Goal: Information Seeking & Learning: Learn about a topic

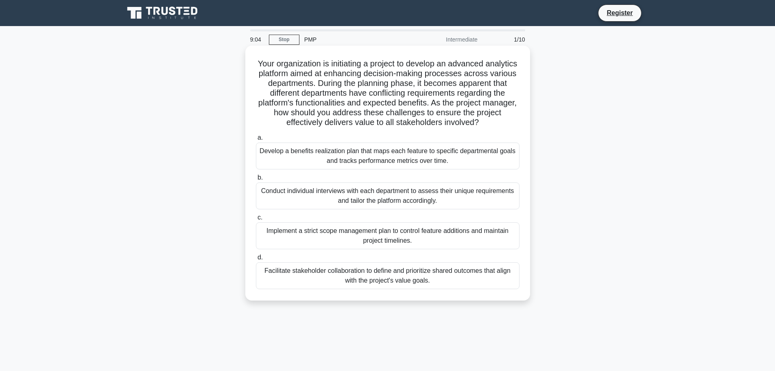
click at [364, 272] on div "Facilitate stakeholder collaboration to define and prioritize shared outcomes t…" at bounding box center [388, 275] width 264 height 27
click at [256, 260] on input "d. Facilitate stakeholder collaboration to define and prioritize shared outcome…" at bounding box center [256, 257] width 0 height 5
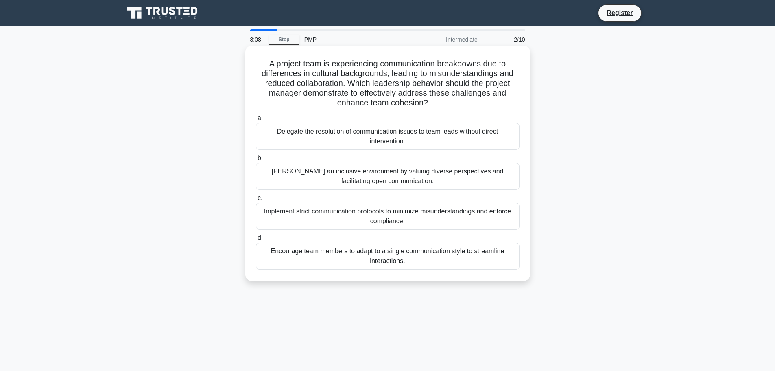
click at [407, 177] on div "Foster an inclusive environment by valuing diverse perspectives and facilitatin…" at bounding box center [388, 176] width 264 height 27
click at [256, 161] on input "b. Foster an inclusive environment by valuing diverse perspectives and facilita…" at bounding box center [256, 157] width 0 height 5
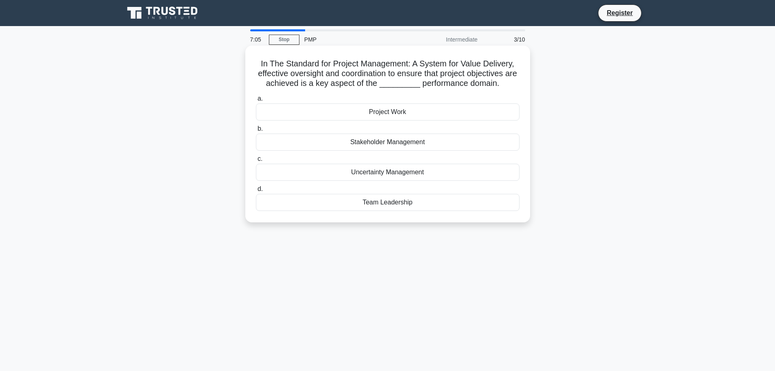
click at [400, 203] on div "Team Leadership" at bounding box center [388, 202] width 264 height 17
click at [256, 192] on input "d. Team Leadership" at bounding box center [256, 188] width 0 height 5
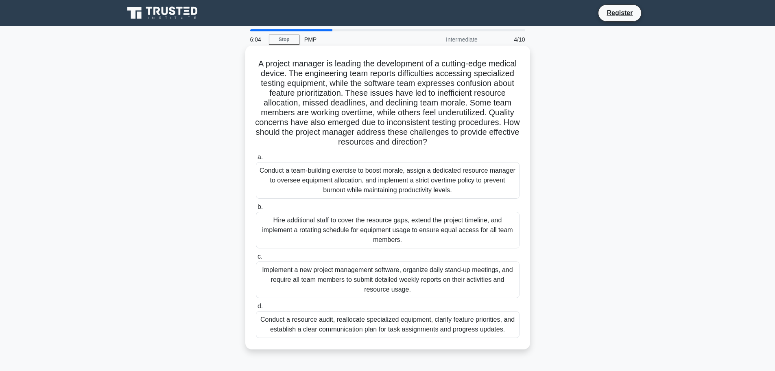
click at [406, 326] on div "Conduct a resource audit, reallocate specialized equipment, clarify feature pri…" at bounding box center [388, 324] width 264 height 27
click at [256, 309] on input "d. Conduct a resource audit, reallocate specialized equipment, clarify feature …" at bounding box center [256, 306] width 0 height 5
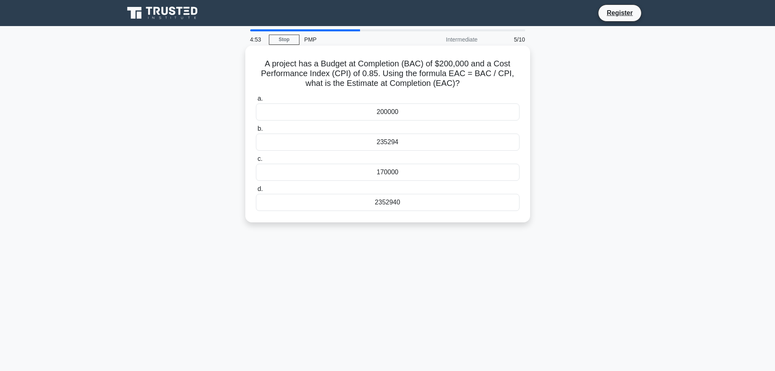
click at [390, 145] on div "235294" at bounding box center [388, 141] width 264 height 17
click at [256, 131] on input "b. 235294" at bounding box center [256, 128] width 0 height 5
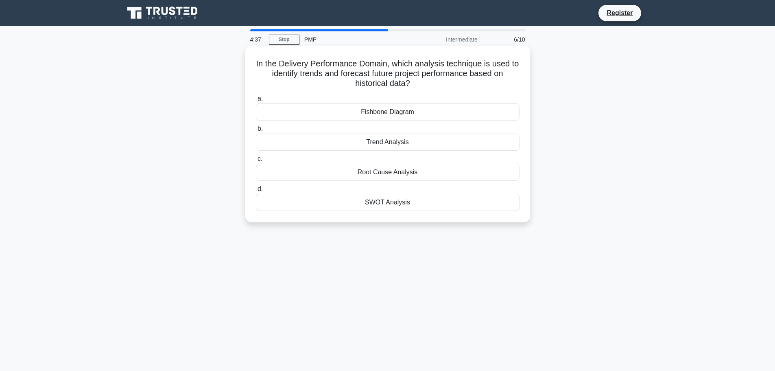
click at [405, 142] on div "Trend Analysis" at bounding box center [388, 141] width 264 height 17
click at [256, 131] on input "b. Trend Analysis" at bounding box center [256, 128] width 0 height 5
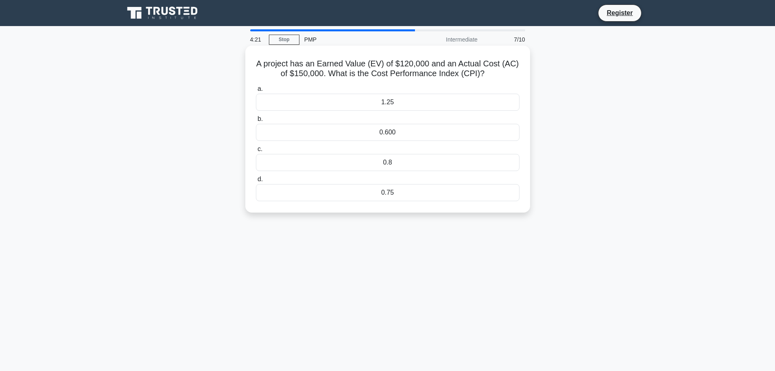
click at [395, 194] on div "0.75" at bounding box center [388, 192] width 264 height 17
click at [256, 182] on input "d. 0.75" at bounding box center [256, 179] width 0 height 5
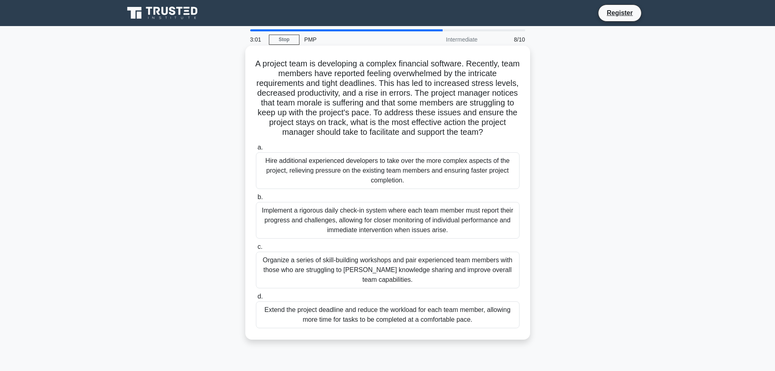
click at [379, 273] on div "Organize a series of skill-building workshops and pair experienced team members…" at bounding box center [388, 269] width 264 height 37
click at [256, 249] on input "c. Organize a series of skill-building workshops and pair experienced team memb…" at bounding box center [256, 246] width 0 height 5
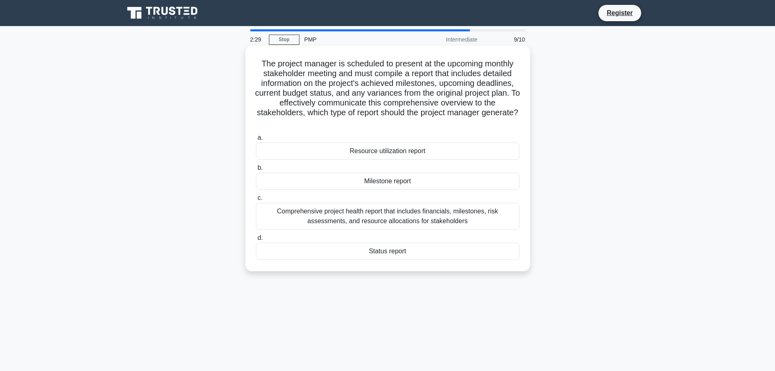
click at [402, 216] on div "Comprehensive project health report that includes financials, milestones, risk …" at bounding box center [388, 216] width 264 height 27
click at [256, 201] on input "c. Comprehensive project health report that includes financials, milestones, ri…" at bounding box center [256, 197] width 0 height 5
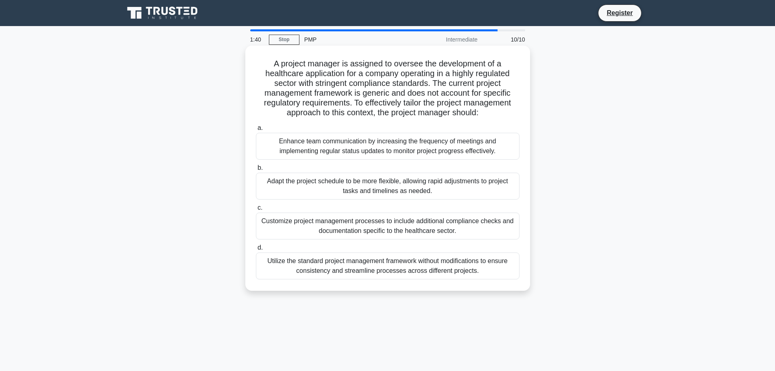
click at [388, 223] on div "Customize project management processes to include additional compliance checks …" at bounding box center [388, 225] width 264 height 27
click at [256, 210] on input "c. Customize project management processes to include additional compliance chec…" at bounding box center [256, 207] width 0 height 5
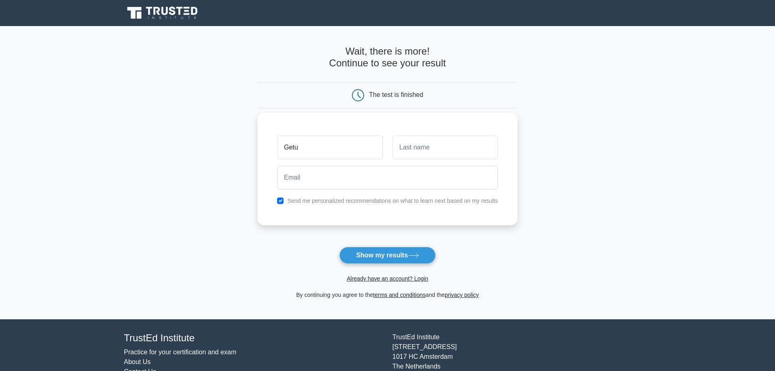
type input "Getu"
click at [434, 149] on input "text" at bounding box center [445, 147] width 105 height 24
type input "Tessema"
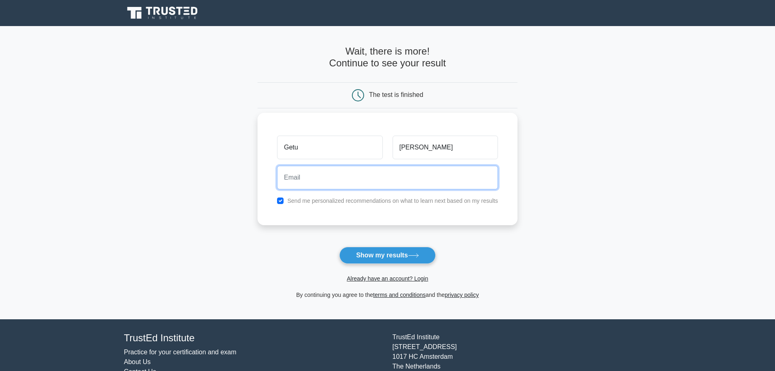
click at [357, 178] on input "email" at bounding box center [387, 178] width 221 height 24
type input "gehak2006@gmail.com"
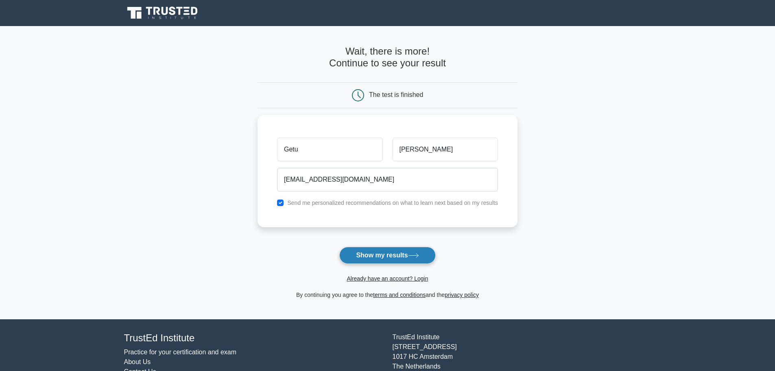
click at [402, 259] on button "Show my results" at bounding box center [387, 255] width 96 height 17
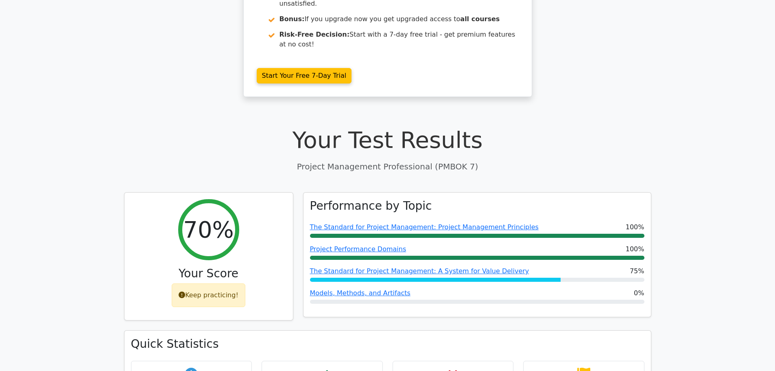
scroll to position [163, 0]
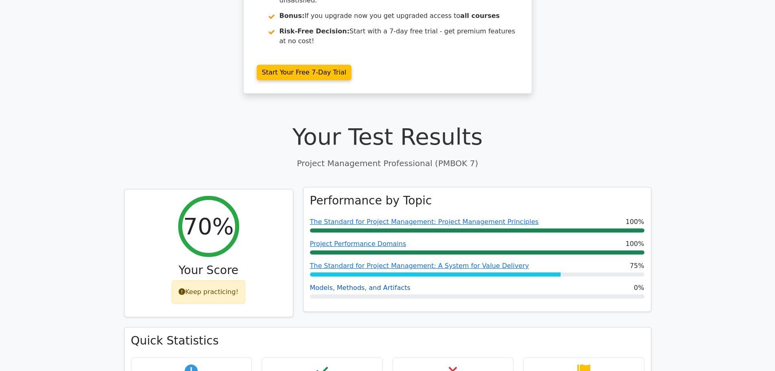
click at [377, 284] on link "Models, Methods, and Artifacts" at bounding box center [360, 288] width 101 height 8
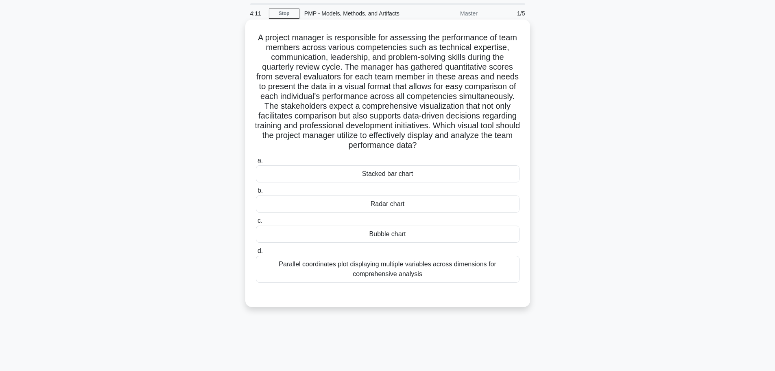
scroll to position [41, 0]
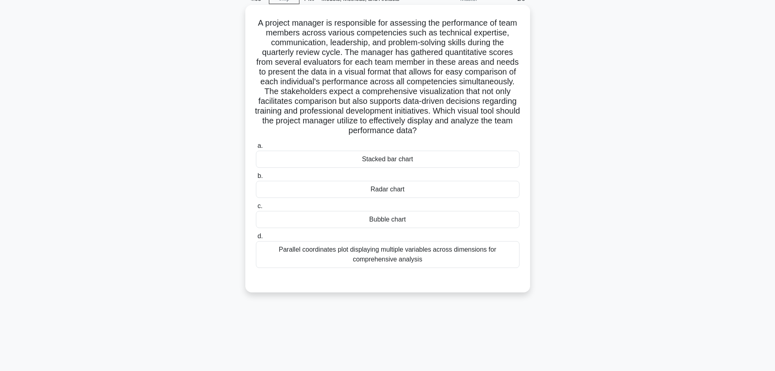
click at [398, 220] on div "Bubble chart" at bounding box center [388, 219] width 264 height 17
click at [256, 209] on input "c. Bubble chart" at bounding box center [256, 205] width 0 height 5
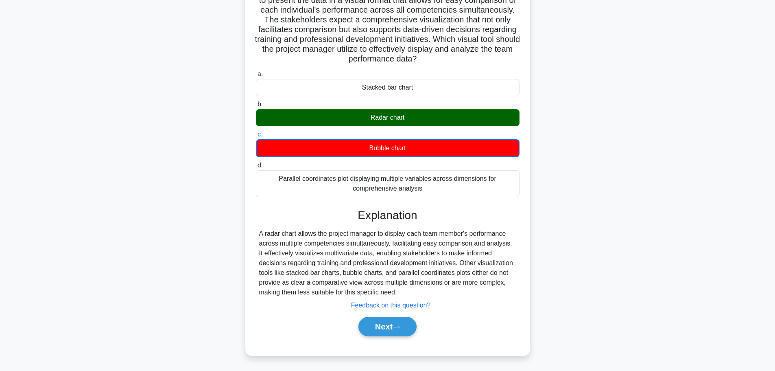
scroll to position [113, 0]
click at [406, 326] on button "Next" at bounding box center [387, 327] width 58 height 20
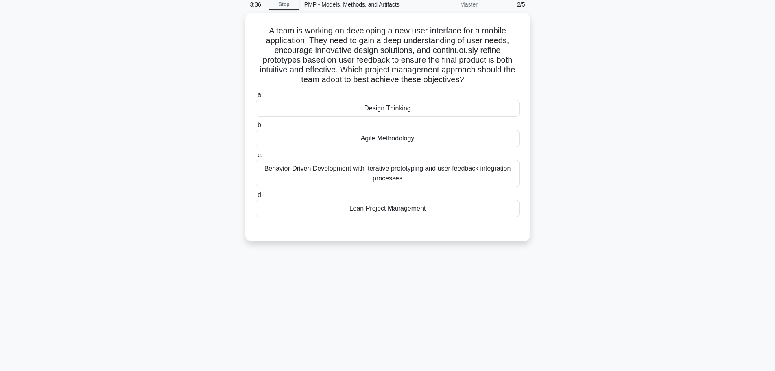
scroll to position [0, 0]
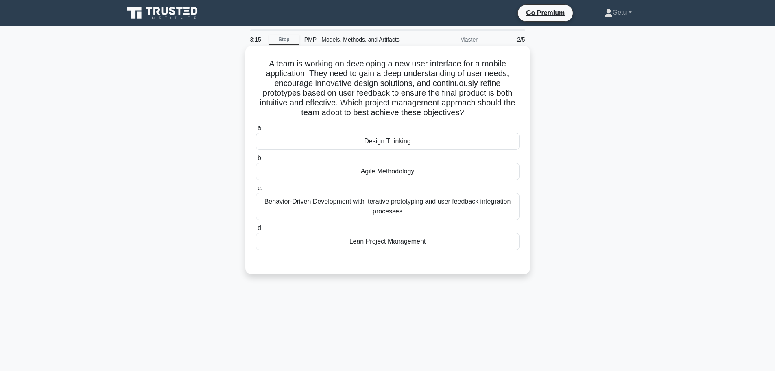
click at [397, 170] on div "Agile Methodology" at bounding box center [388, 171] width 264 height 17
click at [256, 161] on input "b. Agile Methodology" at bounding box center [256, 157] width 0 height 5
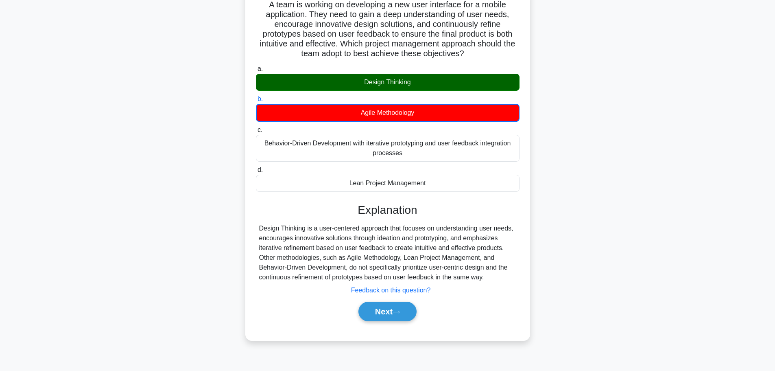
scroll to position [69, 0]
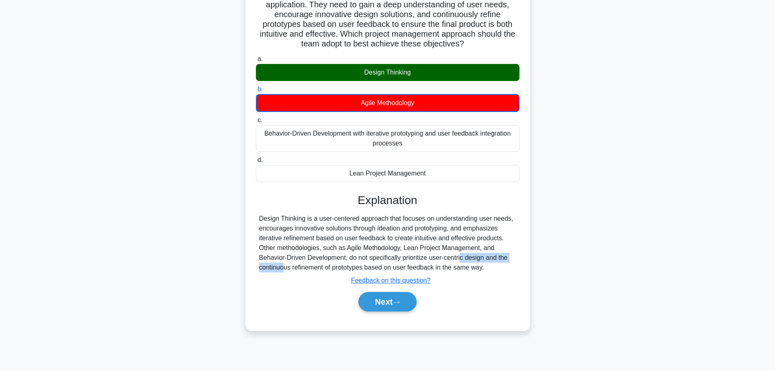
drag, startPoint x: 417, startPoint y: 261, endPoint x: 484, endPoint y: 258, distance: 67.2
click at [484, 258] on div "Design Thinking is a user-centered approach that focuses on understanding user …" at bounding box center [387, 243] width 257 height 59
drag, startPoint x: 382, startPoint y: 299, endPoint x: 321, endPoint y: 299, distance: 61.0
click at [382, 299] on button "Next" at bounding box center [387, 302] width 58 height 20
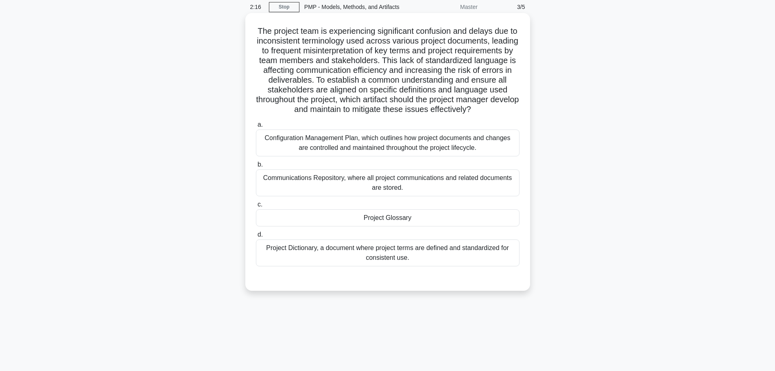
scroll to position [0, 0]
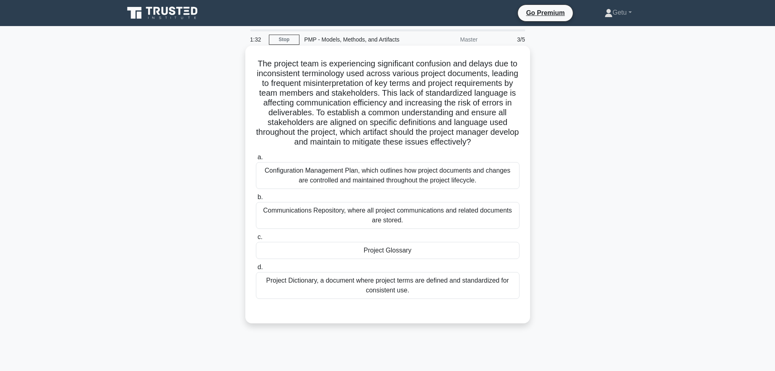
click at [379, 259] on div "Project Glossary" at bounding box center [388, 250] width 264 height 17
click at [256, 240] on input "c. Project Glossary" at bounding box center [256, 236] width 0 height 5
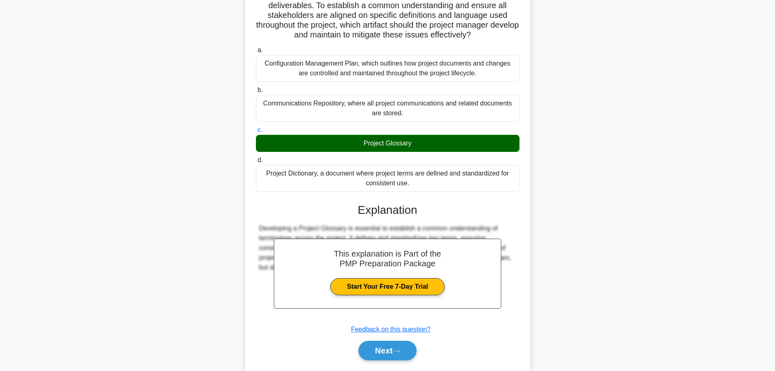
scroll to position [141, 0]
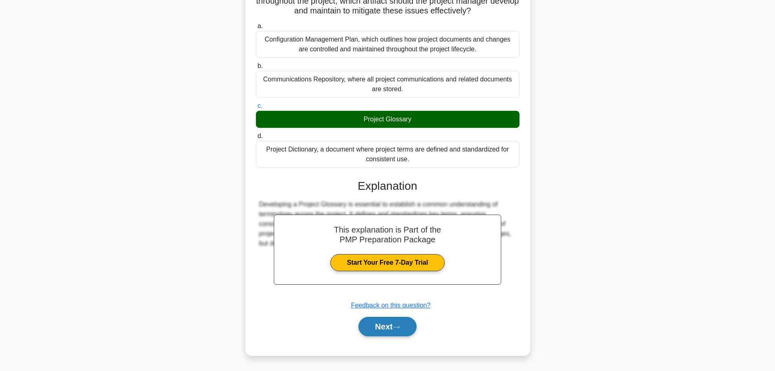
click at [385, 327] on button "Next" at bounding box center [387, 327] width 58 height 20
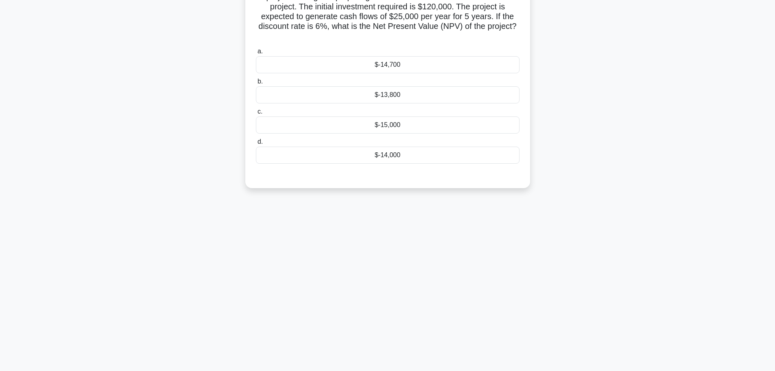
scroll to position [0, 0]
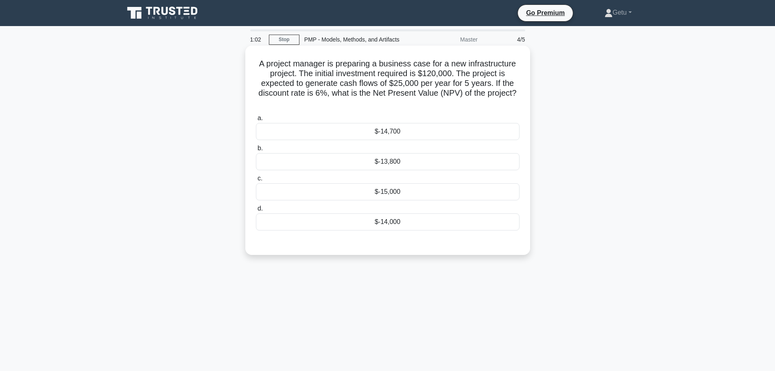
click at [387, 165] on div "$-13,800" at bounding box center [388, 161] width 264 height 17
click at [256, 151] on input "b. $-13,800" at bounding box center [256, 148] width 0 height 5
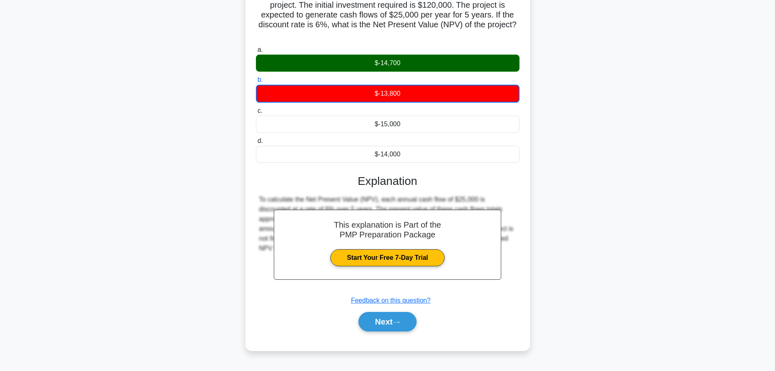
scroll to position [69, 0]
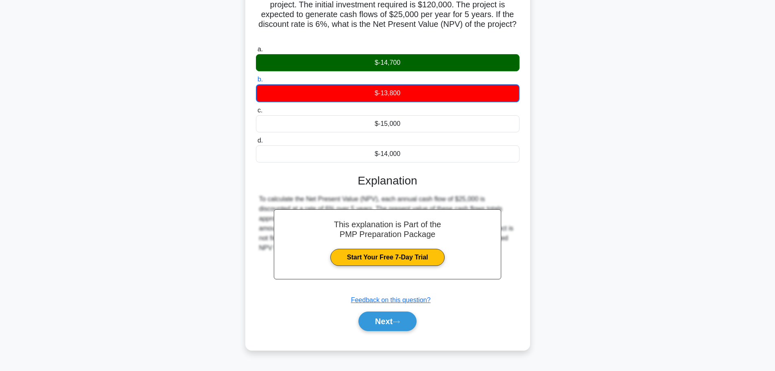
click at [382, 179] on h3 "Explanation" at bounding box center [388, 181] width 254 height 14
click at [392, 317] on button "Next" at bounding box center [387, 321] width 58 height 20
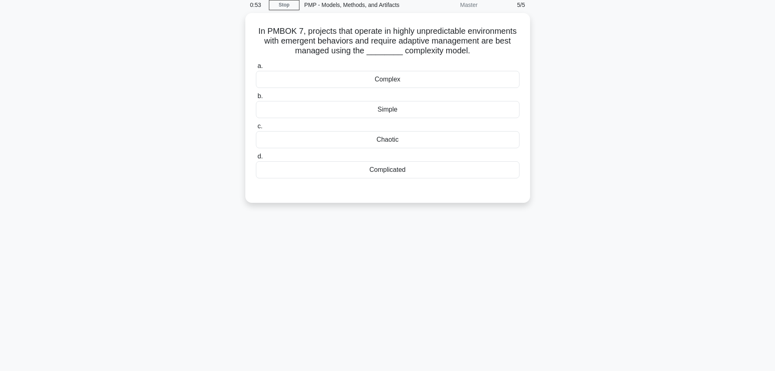
scroll to position [0, 0]
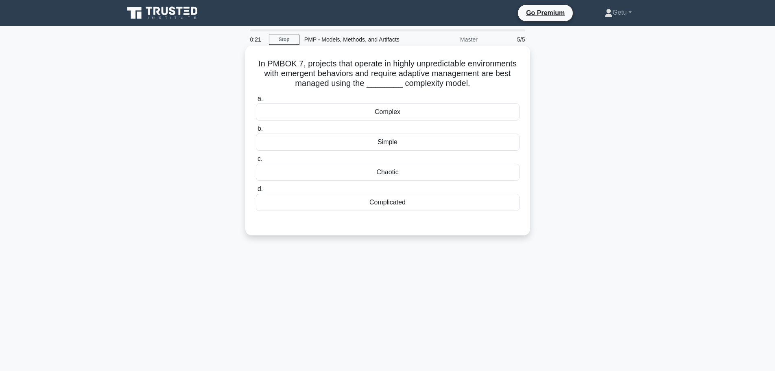
click at [399, 120] on div "Complex" at bounding box center [388, 111] width 264 height 17
click at [256, 101] on input "a. Complex" at bounding box center [256, 98] width 0 height 5
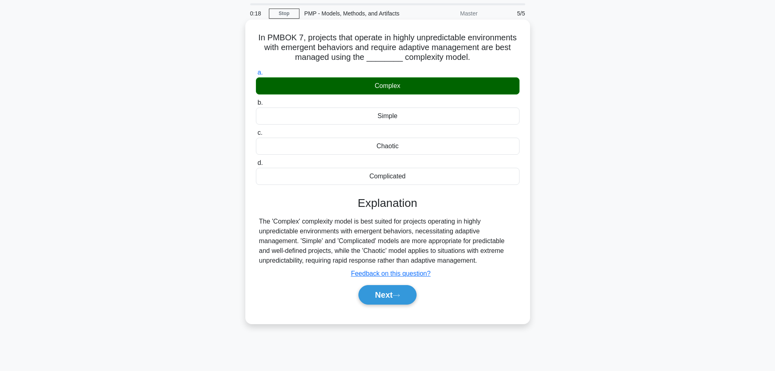
scroll to position [41, 0]
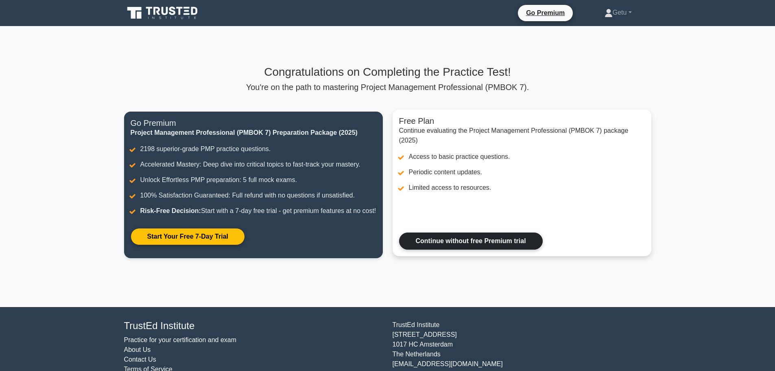
click at [456, 238] on link "Continue without free Premium trial" at bounding box center [471, 240] width 144 height 17
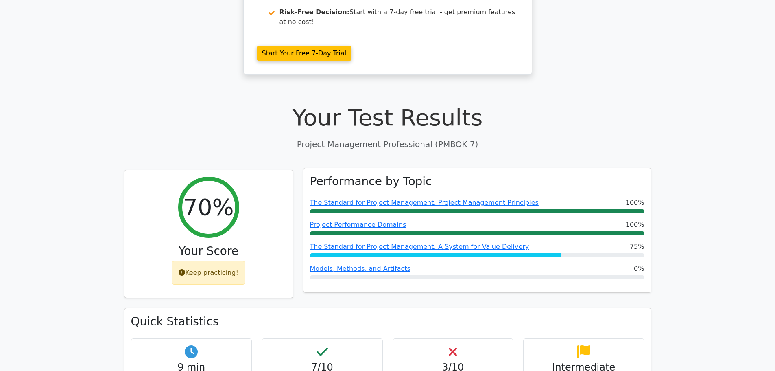
scroll to position [203, 0]
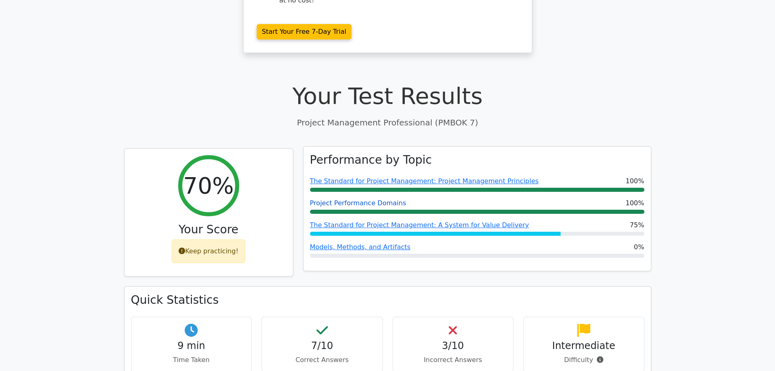
click at [376, 199] on link "Project Performance Domains" at bounding box center [358, 203] width 96 height 8
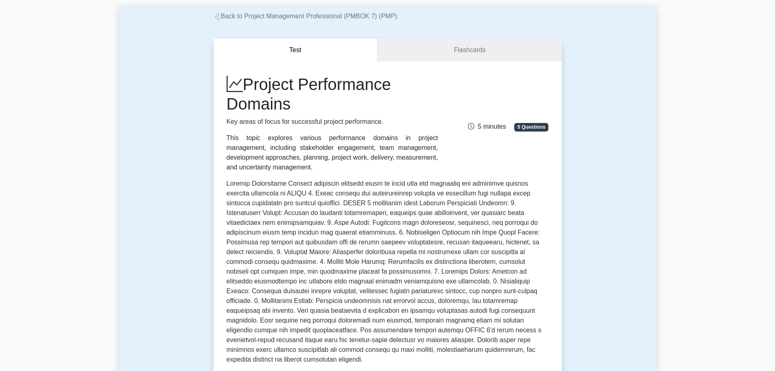
scroll to position [81, 0]
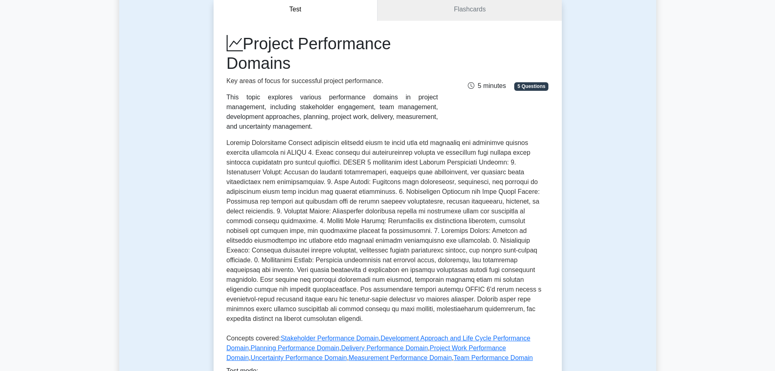
click at [304, 188] on p at bounding box center [388, 232] width 322 height 189
click at [417, 194] on p at bounding box center [388, 232] width 322 height 189
click at [490, 191] on p at bounding box center [388, 232] width 322 height 189
click at [321, 222] on p at bounding box center [388, 232] width 322 height 189
click at [318, 224] on p at bounding box center [388, 232] width 322 height 189
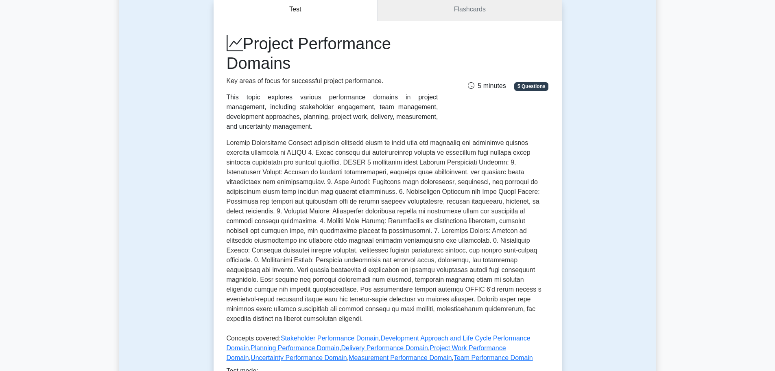
click at [373, 232] on p at bounding box center [388, 232] width 322 height 189
drag, startPoint x: 387, startPoint y: 243, endPoint x: 423, endPoint y: 241, distance: 36.3
click at [423, 241] on p at bounding box center [388, 232] width 322 height 189
click at [301, 253] on p at bounding box center [388, 232] width 322 height 189
drag, startPoint x: 490, startPoint y: 251, endPoint x: 472, endPoint y: 251, distance: 18.3
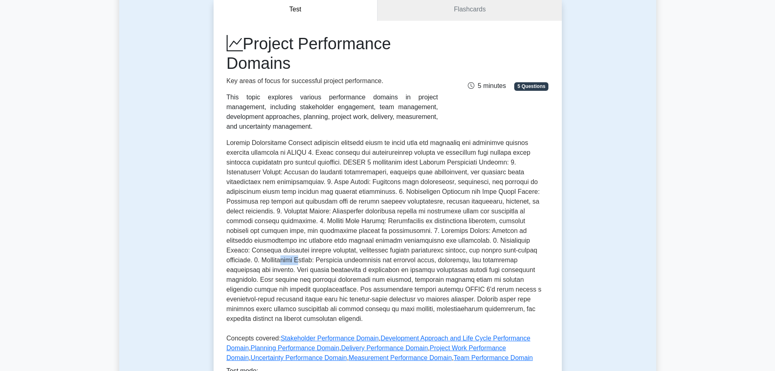
click at [472, 251] on p at bounding box center [388, 232] width 322 height 189
click at [509, 264] on p at bounding box center [388, 232] width 322 height 189
drag, startPoint x: 276, startPoint y: 291, endPoint x: 308, endPoint y: 288, distance: 31.9
click at [308, 288] on p at bounding box center [388, 232] width 322 height 189
drag, startPoint x: 357, startPoint y: 290, endPoint x: 385, endPoint y: 290, distance: 27.7
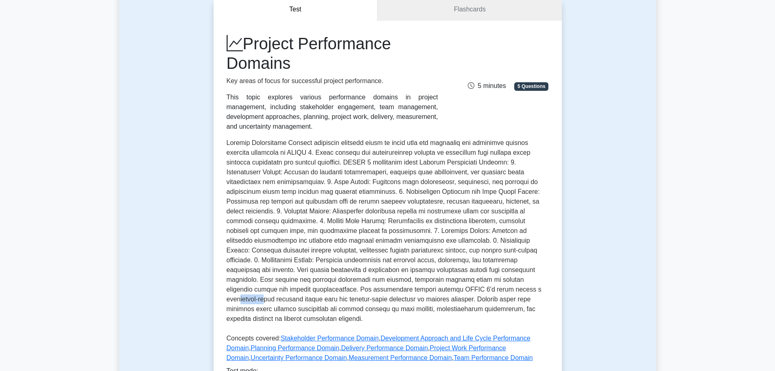
click at [385, 290] on p at bounding box center [388, 232] width 322 height 189
click at [414, 289] on p at bounding box center [388, 232] width 322 height 189
drag, startPoint x: 472, startPoint y: 289, endPoint x: 507, endPoint y: 293, distance: 36.0
click at [507, 293] on p at bounding box center [388, 232] width 322 height 189
click at [485, 291] on p at bounding box center [388, 232] width 322 height 189
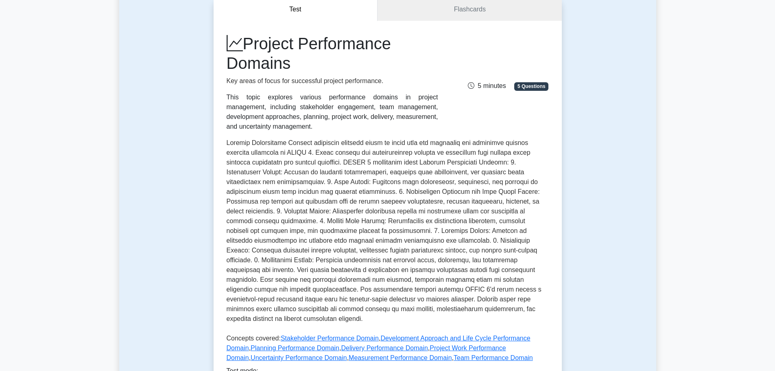
click at [267, 304] on p at bounding box center [388, 232] width 322 height 189
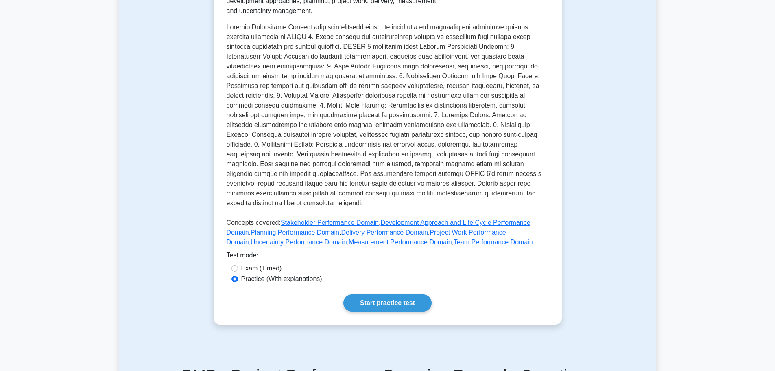
scroll to position [203, 0]
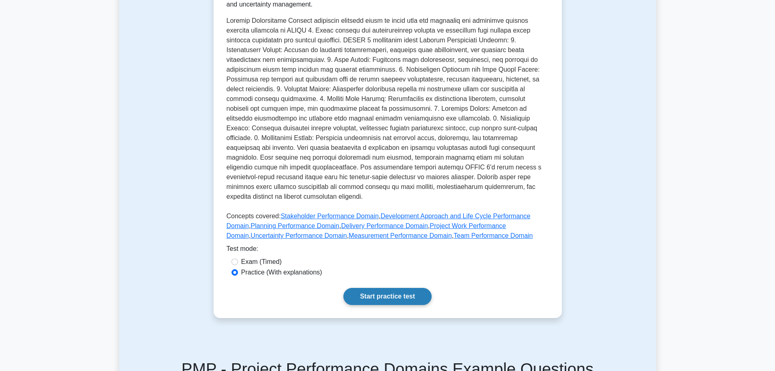
click at [382, 288] on link "Start practice test" at bounding box center [387, 296] width 88 height 17
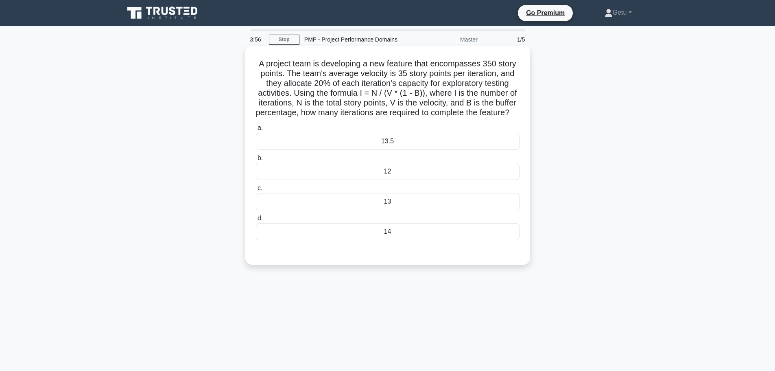
click at [386, 149] on div "13.5" at bounding box center [388, 141] width 264 height 17
click at [256, 131] on input "a. 13.5" at bounding box center [256, 127] width 0 height 5
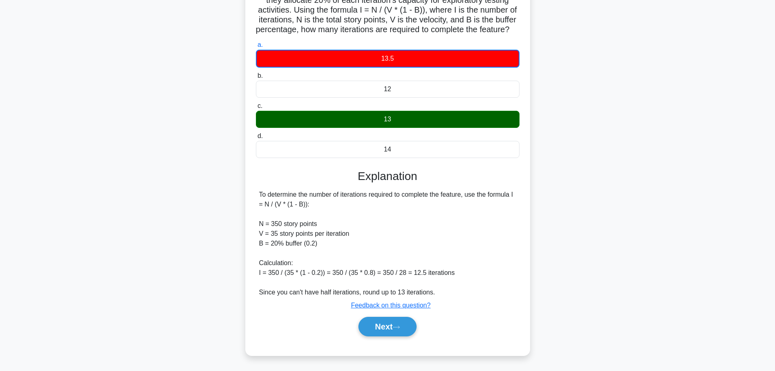
scroll to position [93, 0]
click at [390, 324] on button "Next" at bounding box center [387, 327] width 58 height 20
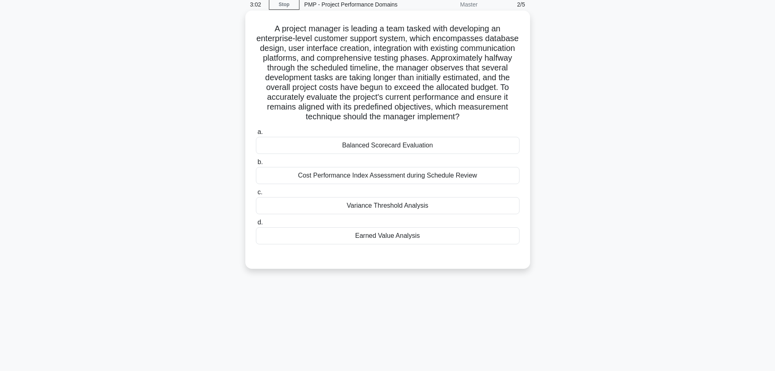
scroll to position [0, 0]
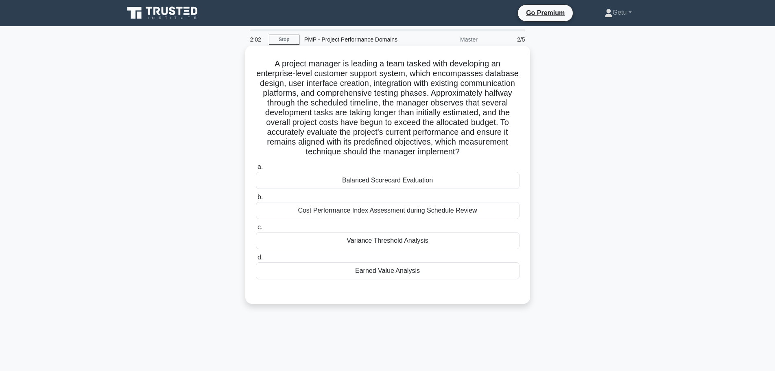
click at [392, 279] on div "Earned Value Analysis" at bounding box center [388, 270] width 264 height 17
click at [256, 260] on input "d. Earned Value Analysis" at bounding box center [256, 257] width 0 height 5
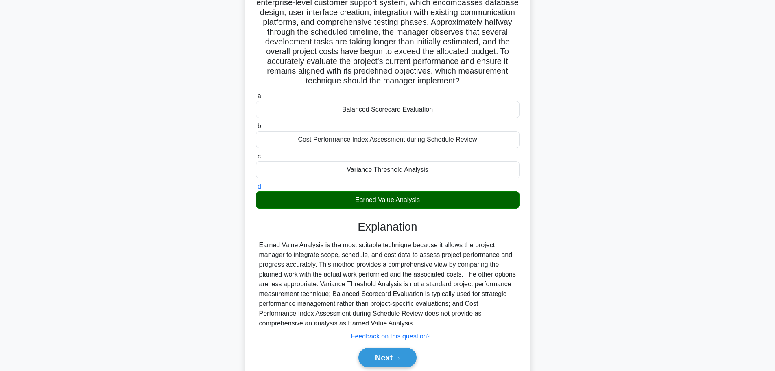
scroll to position [81, 0]
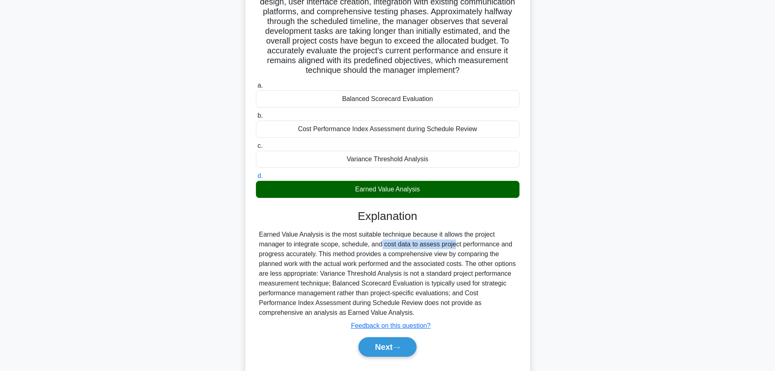
drag, startPoint x: 407, startPoint y: 255, endPoint x: 330, endPoint y: 253, distance: 76.9
click at [330, 253] on div "Earned Value Analysis is the most suitable technique because it allows the proj…" at bounding box center [387, 273] width 257 height 88
click at [455, 273] on div "Earned Value Analysis is the most suitable technique because it allows the proj…" at bounding box center [387, 273] width 257 height 88
drag, startPoint x: 288, startPoint y: 308, endPoint x: 340, endPoint y: 304, distance: 51.8
click at [340, 304] on div "Earned Value Analysis is the most suitable technique because it allows the proj…" at bounding box center [387, 273] width 257 height 88
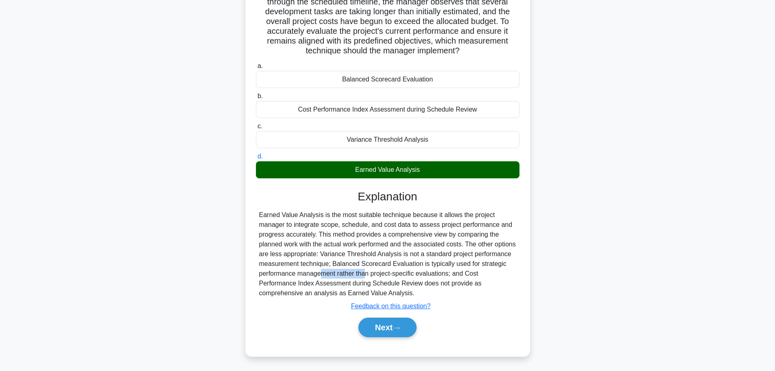
scroll to position [112, 0]
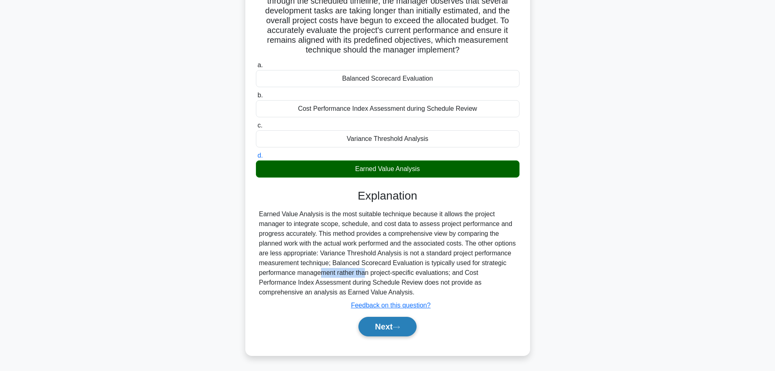
click at [395, 324] on button "Next" at bounding box center [387, 327] width 58 height 20
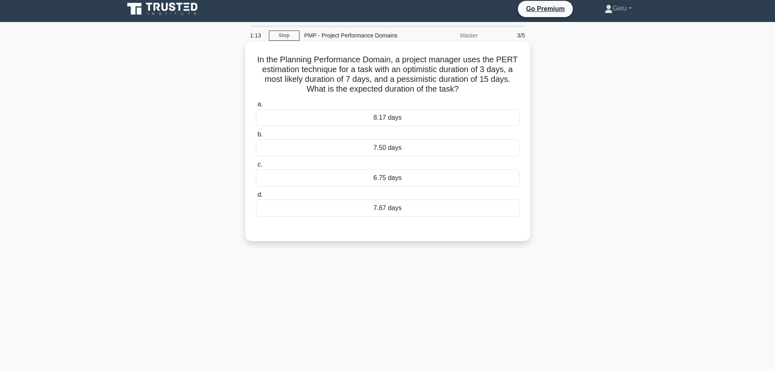
scroll to position [0, 0]
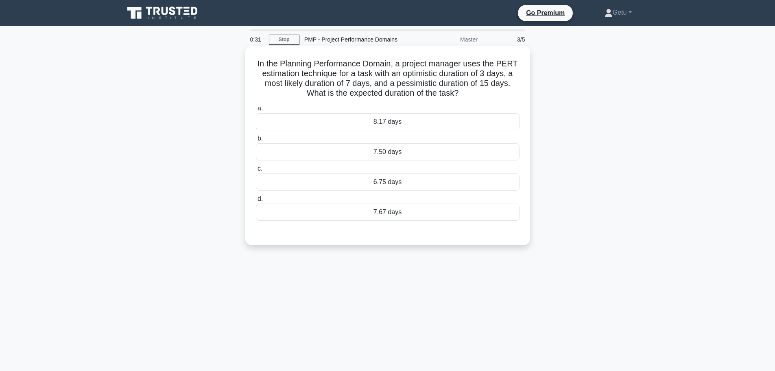
click at [376, 154] on div "7.50 days" at bounding box center [388, 151] width 264 height 17
click at [256, 141] on input "b. 7.50 days" at bounding box center [256, 138] width 0 height 5
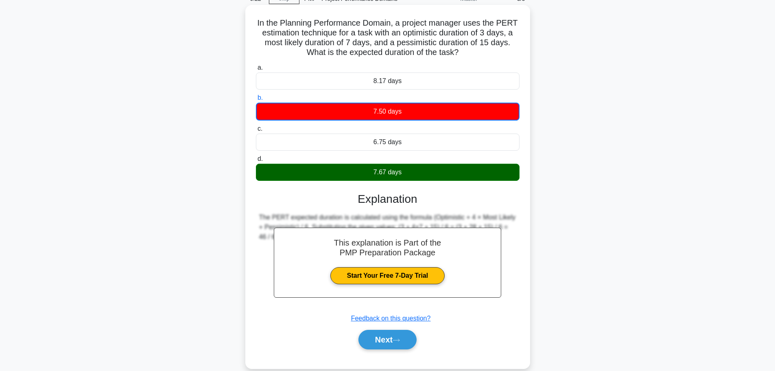
scroll to position [69, 0]
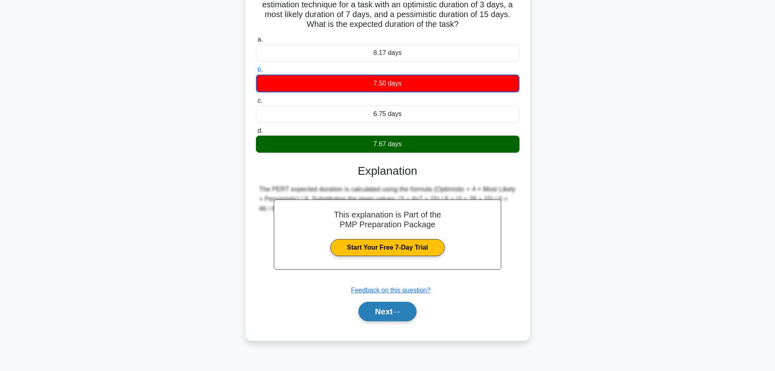
click at [400, 313] on icon at bounding box center [396, 312] width 7 height 4
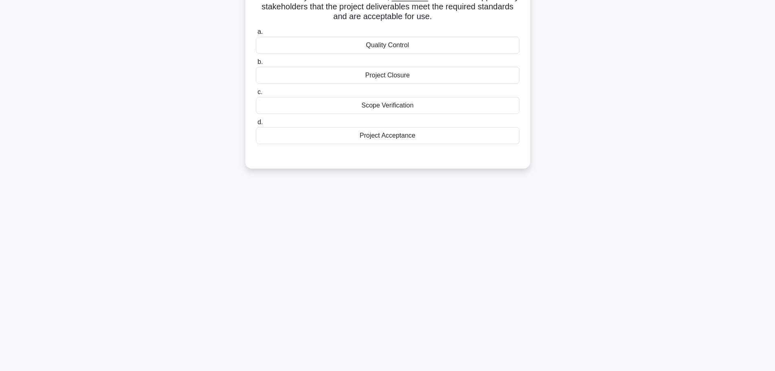
scroll to position [0, 0]
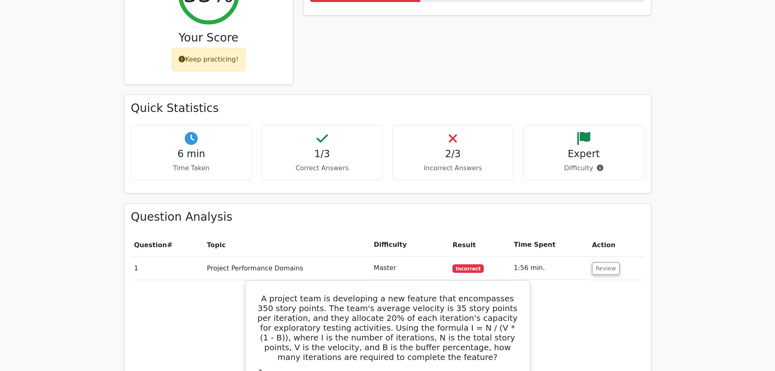
scroll to position [291, 0]
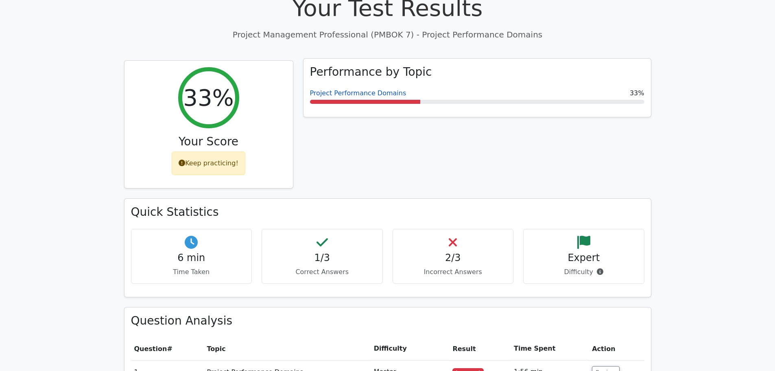
click at [363, 89] on link "Project Performance Domains" at bounding box center [358, 93] width 96 height 8
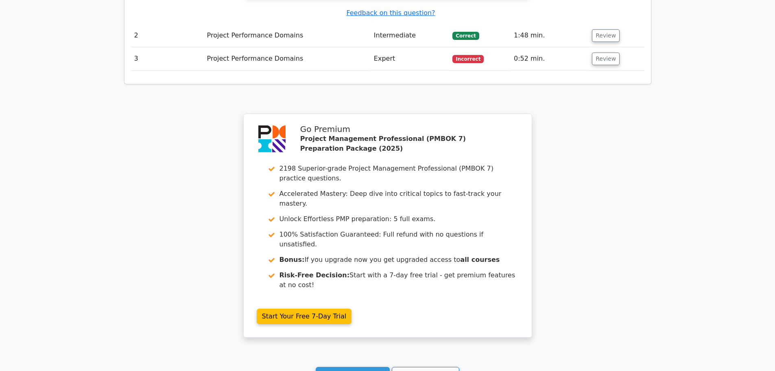
scroll to position [1105, 0]
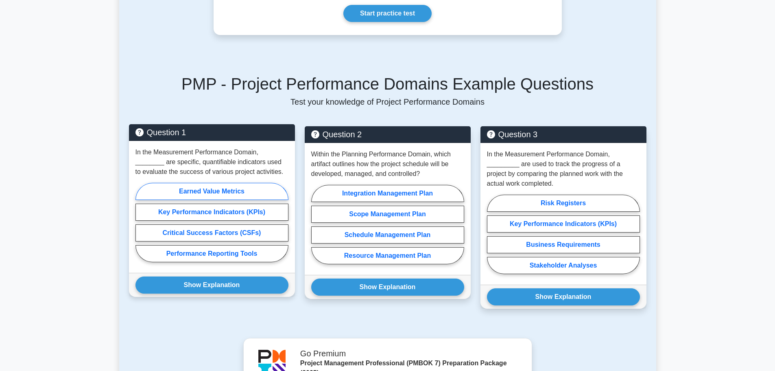
click at [212, 183] on label "Earned Value Metrics" at bounding box center [211, 191] width 153 height 17
click at [141, 222] on input "Earned Value Metrics" at bounding box center [137, 224] width 5 height 5
radio input "true"
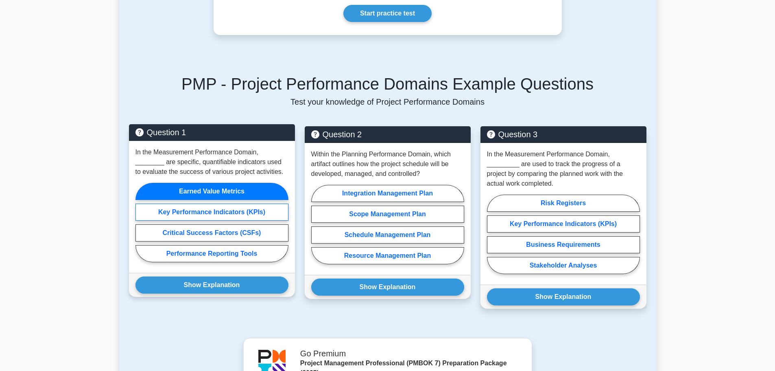
click at [234, 205] on label "Key Performance Indicators (KPIs)" at bounding box center [211, 211] width 153 height 17
click at [141, 222] on input "Key Performance Indicators (KPIs)" at bounding box center [137, 224] width 5 height 5
radio input "true"
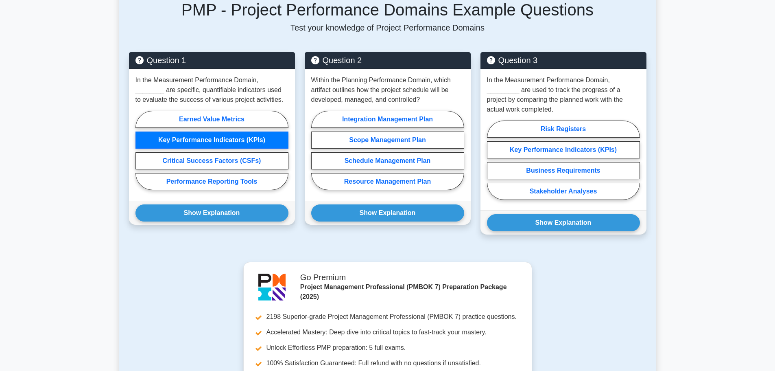
scroll to position [488, 0]
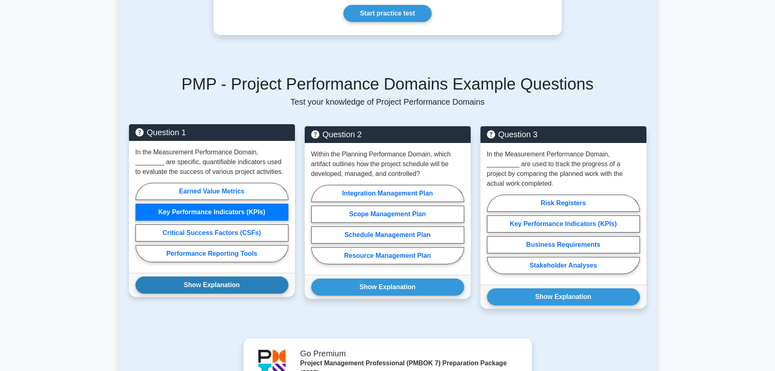
click at [203, 276] on button "Show Explanation" at bounding box center [211, 284] width 153 height 17
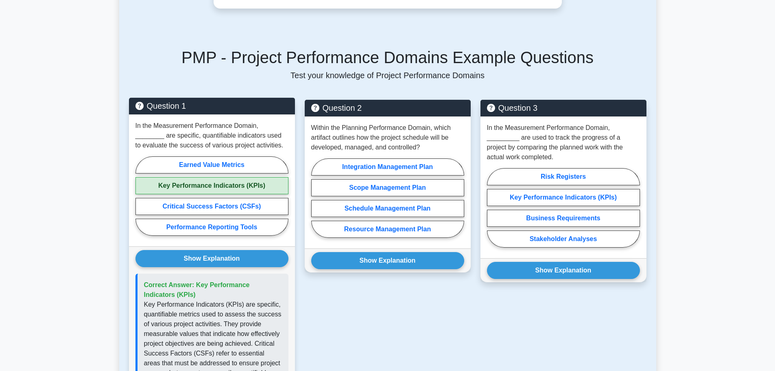
scroll to position [529, 0]
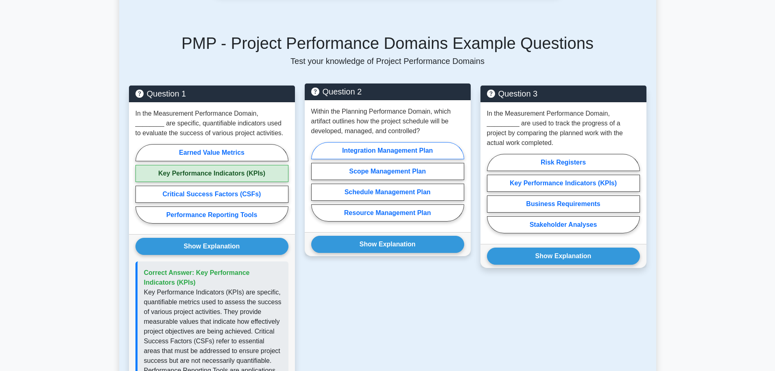
click at [391, 142] on label "Integration Management Plan" at bounding box center [387, 150] width 153 height 17
click at [317, 181] on input "Integration Management Plan" at bounding box center [313, 183] width 5 height 5
radio input "true"
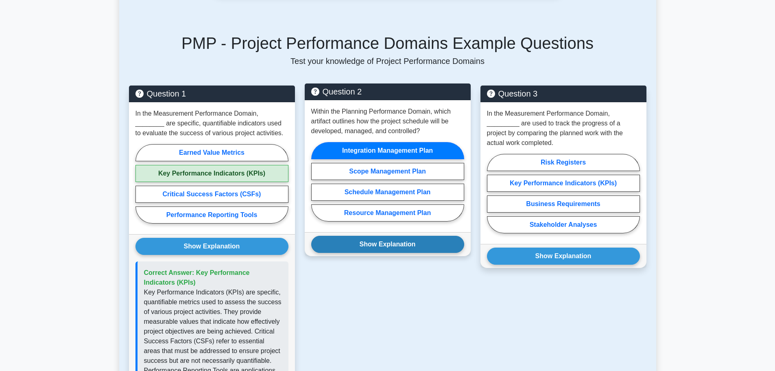
click at [385, 237] on button "Show Explanation" at bounding box center [387, 244] width 153 height 17
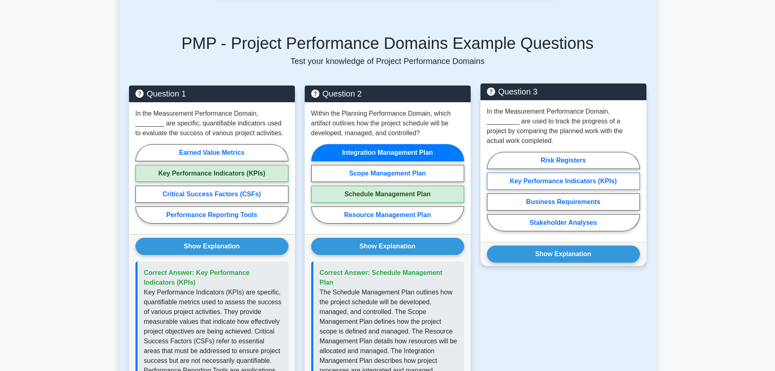
click at [547, 173] on label "Key Performance Indicators (KPIs)" at bounding box center [563, 181] width 153 height 17
click at [492, 191] on input "Key Performance Indicators (KPIs)" at bounding box center [489, 193] width 5 height 5
radio input "true"
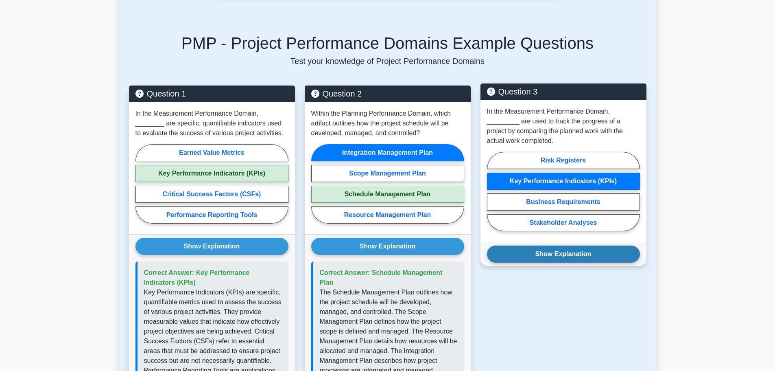
click at [547, 246] on button "Show Explanation" at bounding box center [563, 253] width 153 height 17
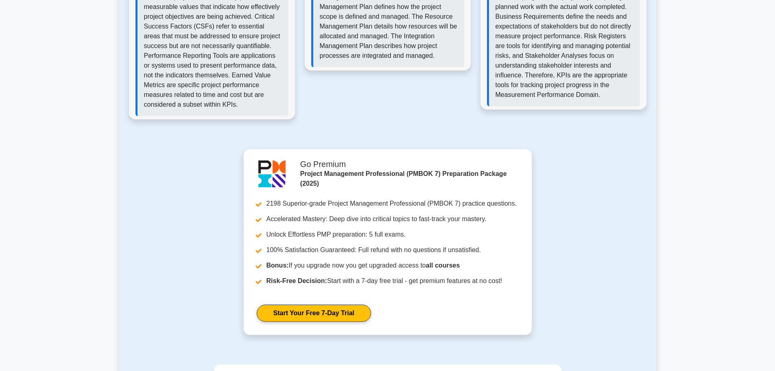
scroll to position [854, 0]
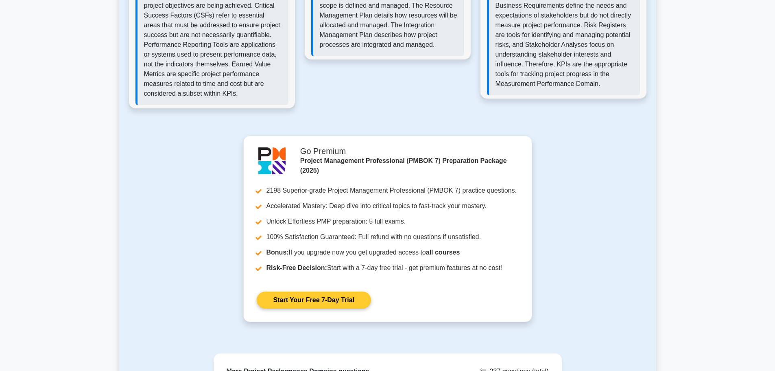
click at [371, 291] on link "Start Your Free 7-Day Trial" at bounding box center [314, 299] width 114 height 17
click at [324, 292] on link "Start Your Free 7-Day Trial" at bounding box center [314, 299] width 114 height 17
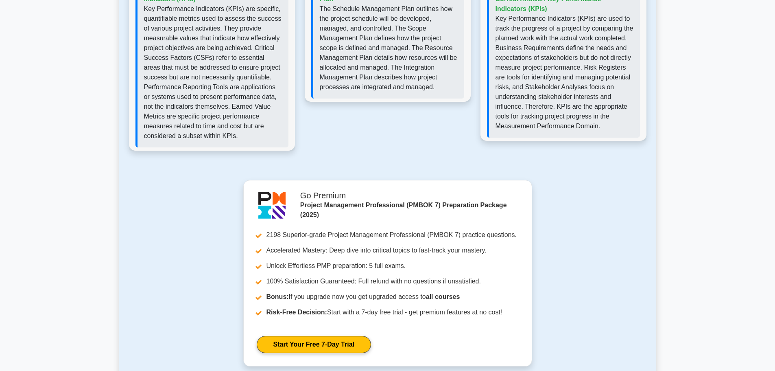
scroll to position [773, 0]
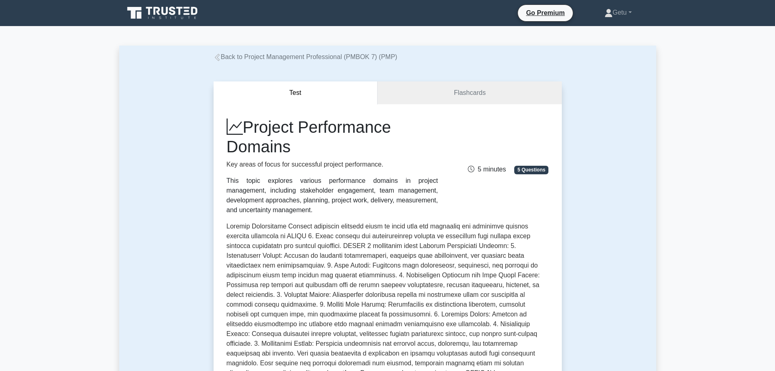
scroll to position [203, 0]
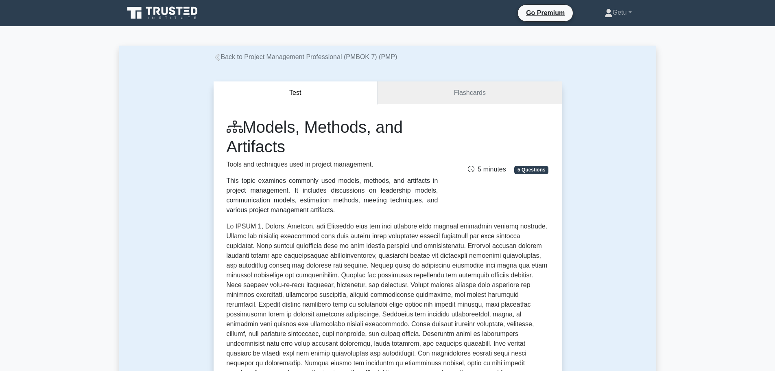
scroll to position [244, 0]
